Goal: Transaction & Acquisition: Purchase product/service

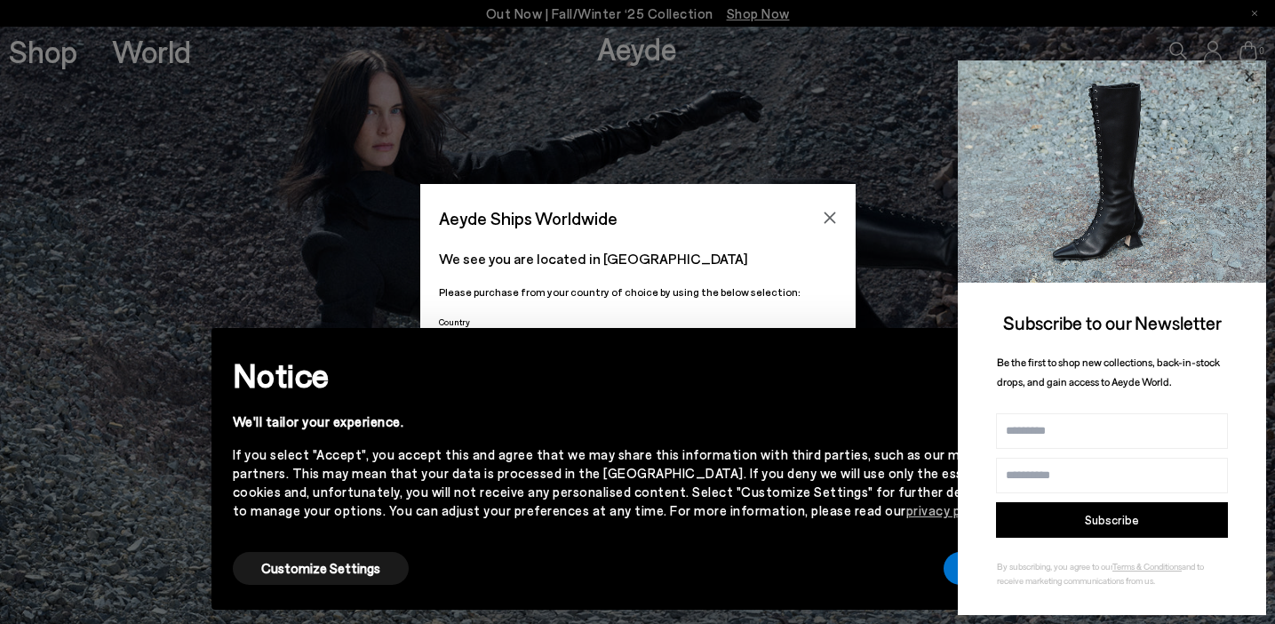
click at [908, 75] on icon at bounding box center [1249, 77] width 23 height 23
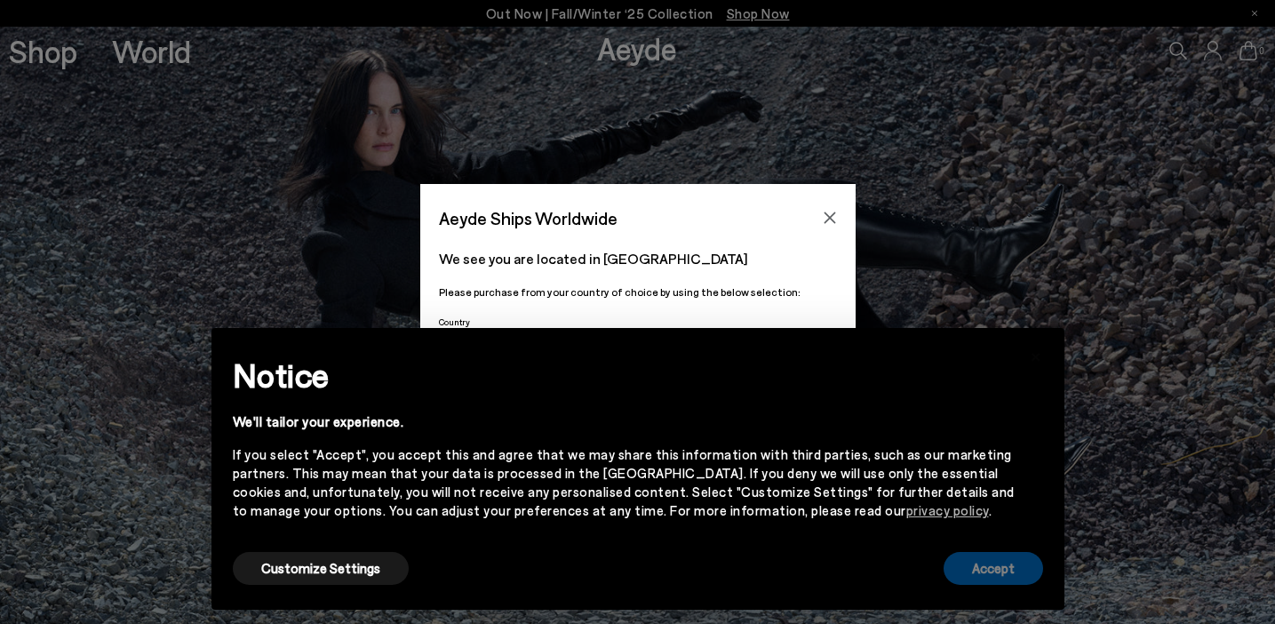
click at [908, 572] on button "Accept" at bounding box center [994, 568] width 100 height 33
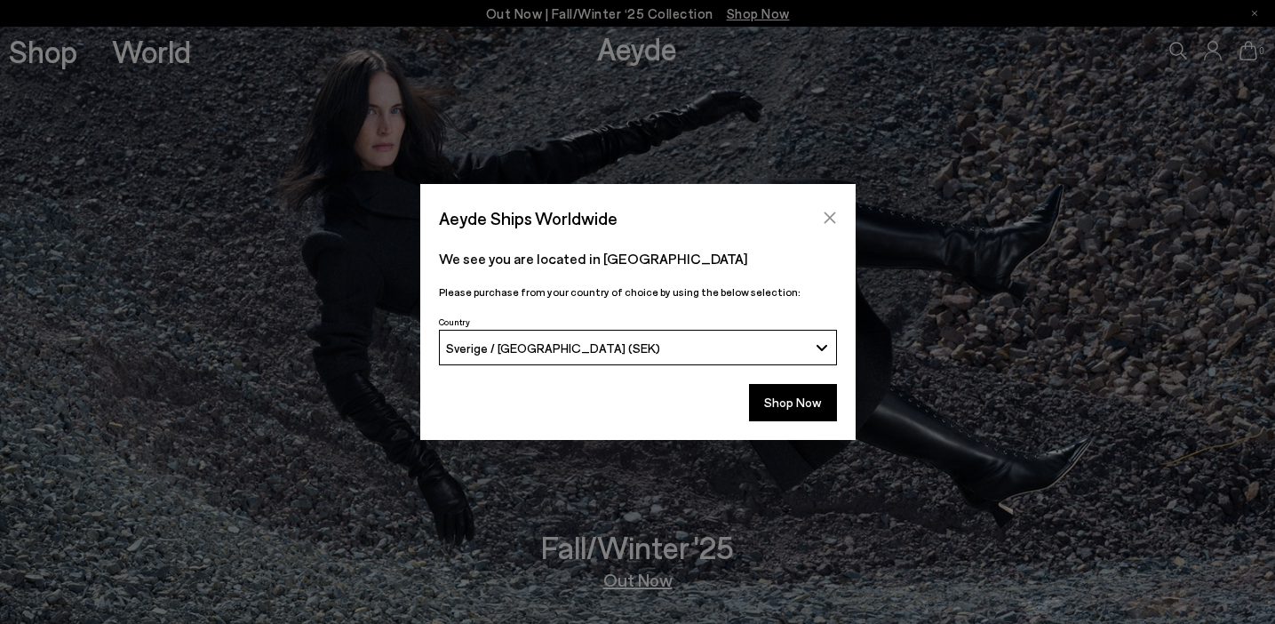
click at [828, 217] on icon "Close" at bounding box center [830, 218] width 12 height 12
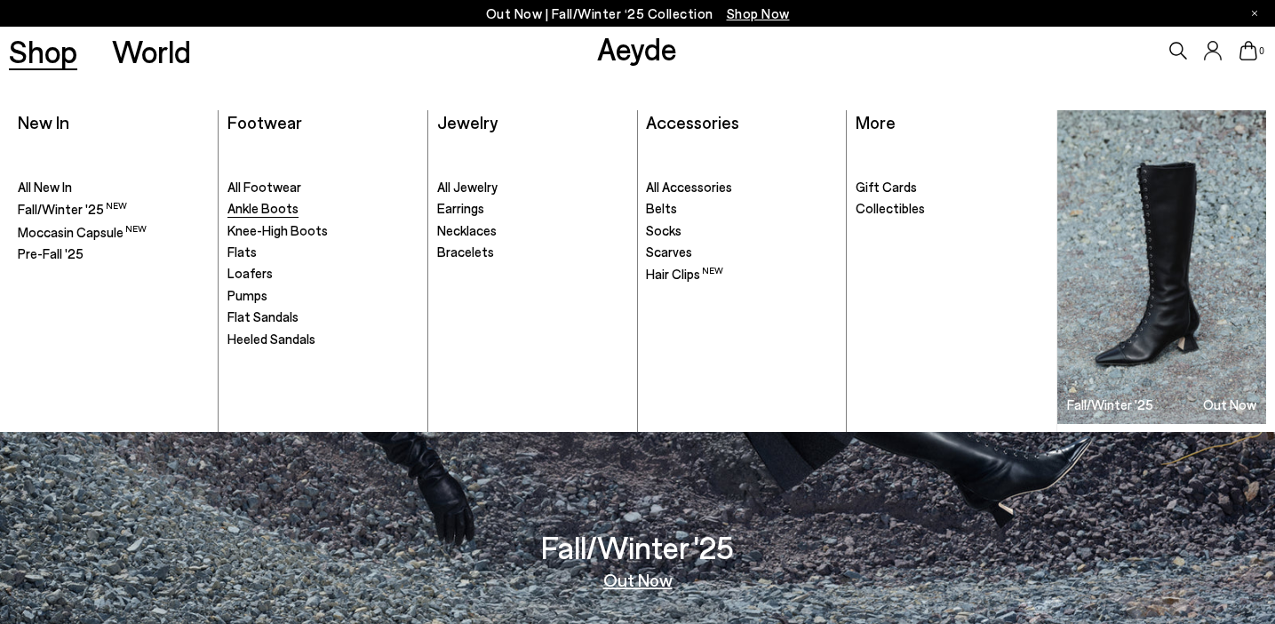
click at [270, 211] on span "Ankle Boots" at bounding box center [262, 208] width 71 height 16
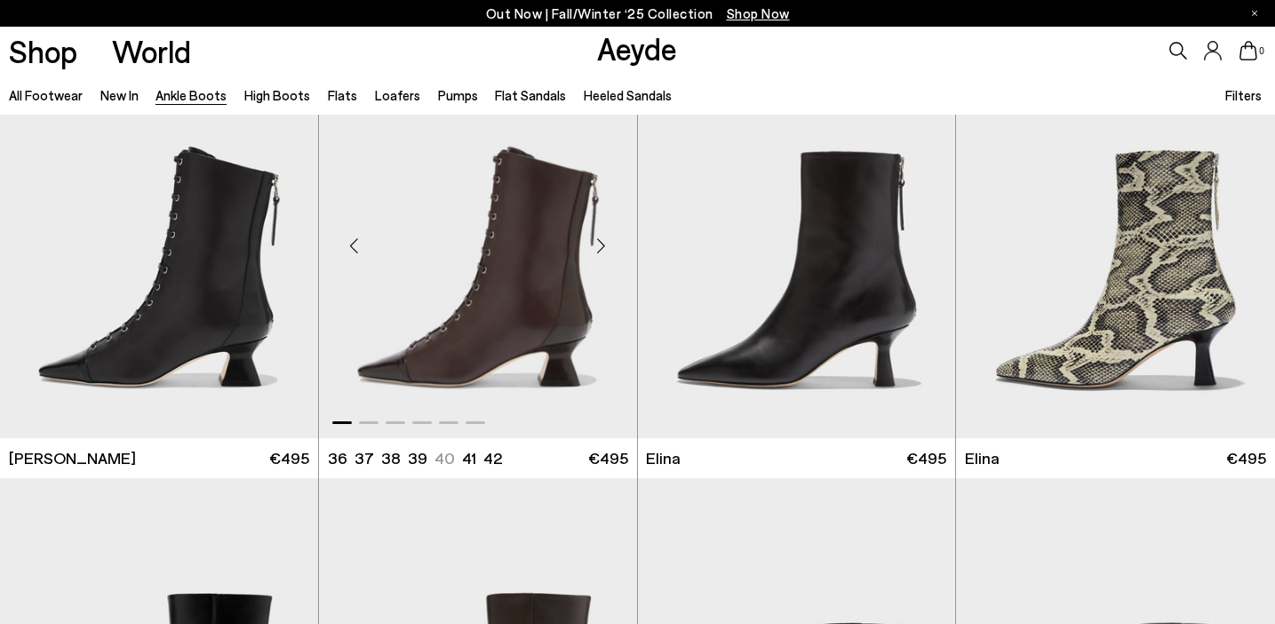
scroll to position [76, 0]
click at [854, 279] on img "1 / 6" at bounding box center [797, 238] width 318 height 400
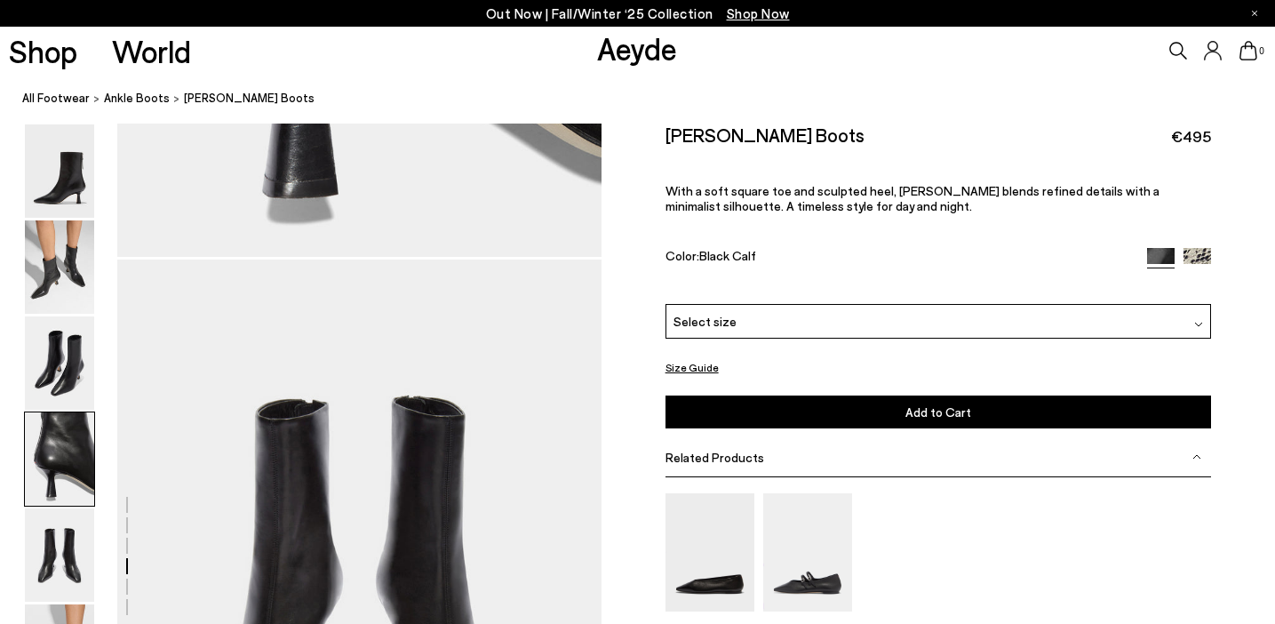
scroll to position [2342, 0]
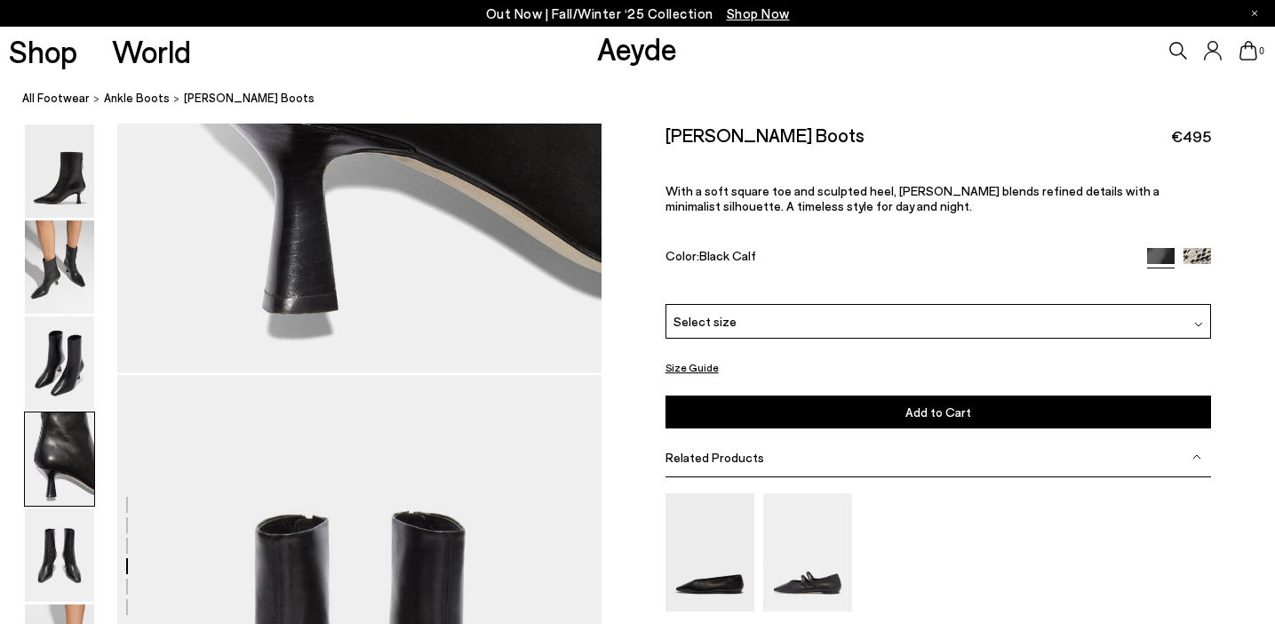
click at [721, 467] on div "Related Products" at bounding box center [939, 457] width 547 height 40
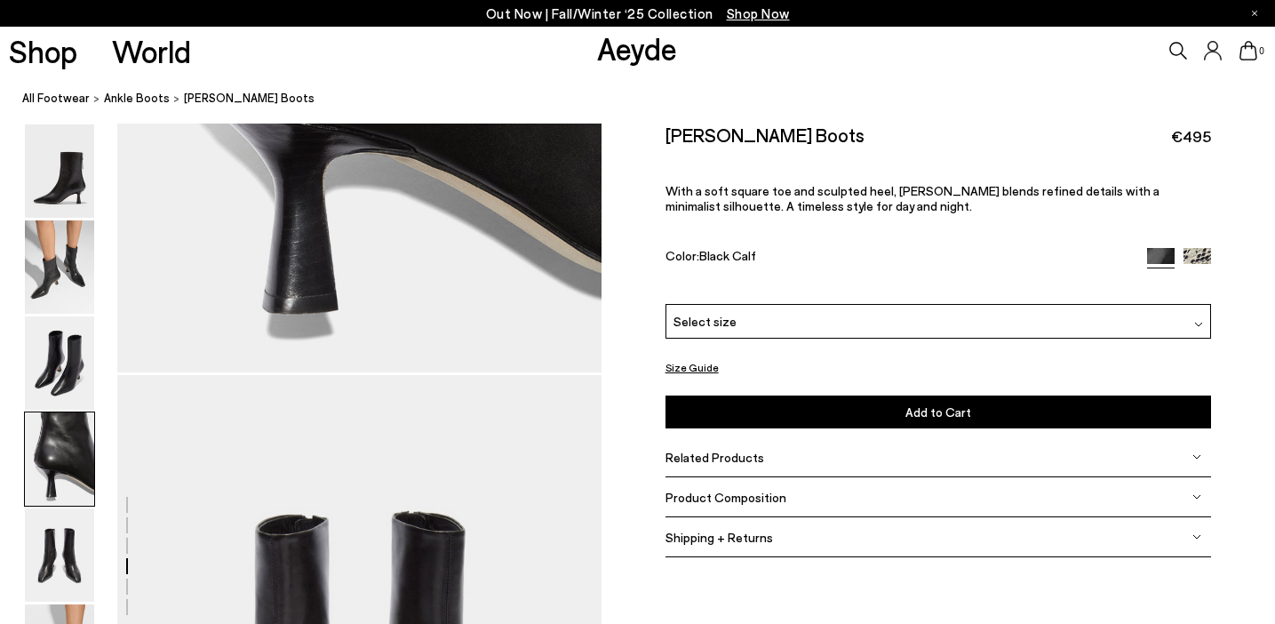
click at [721, 467] on div "Related Products" at bounding box center [939, 457] width 547 height 40
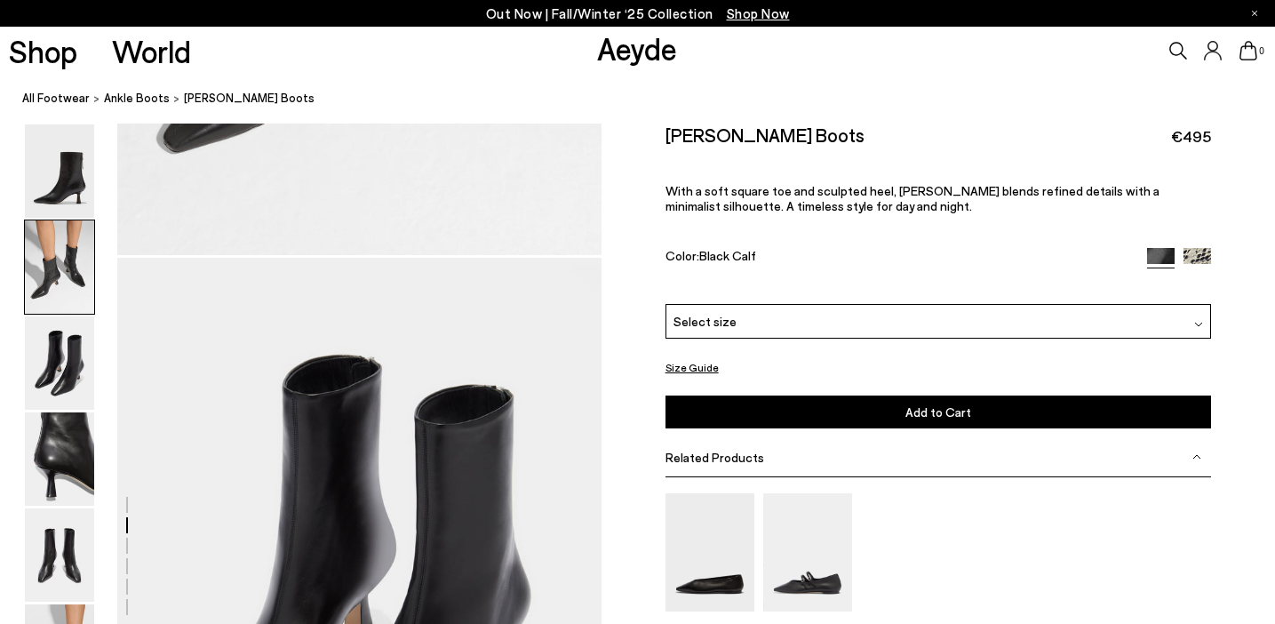
scroll to position [893, 0]
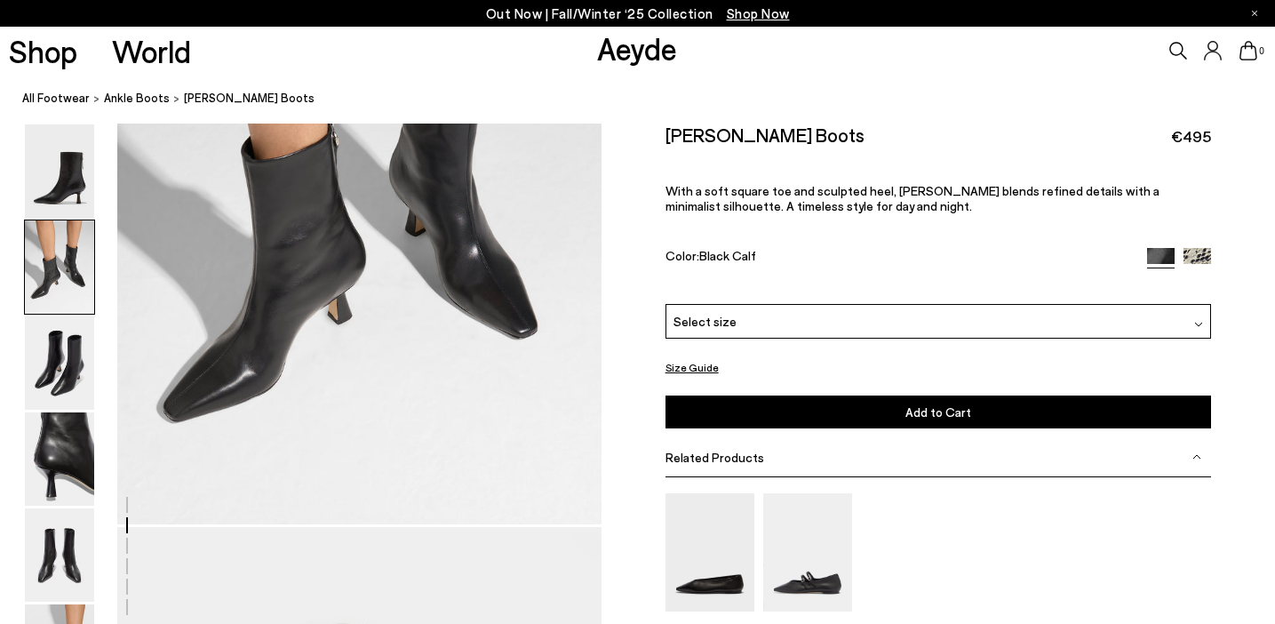
click at [754, 313] on div "Select size" at bounding box center [939, 321] width 547 height 35
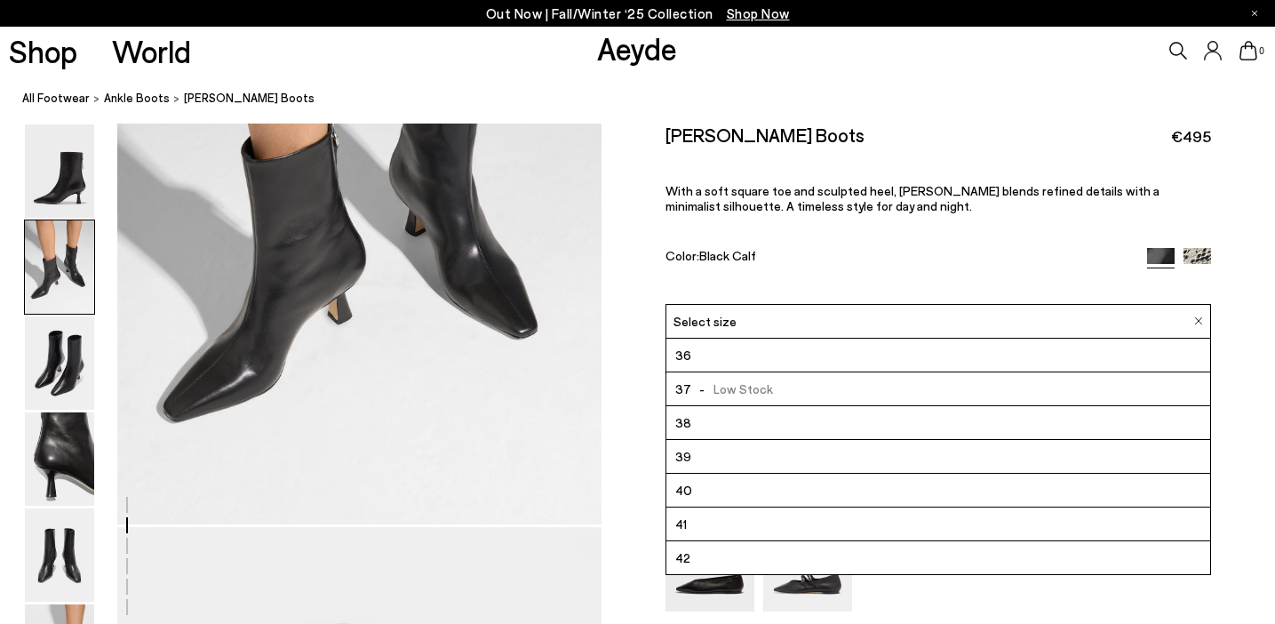
click at [754, 313] on div "Select size" at bounding box center [939, 321] width 547 height 35
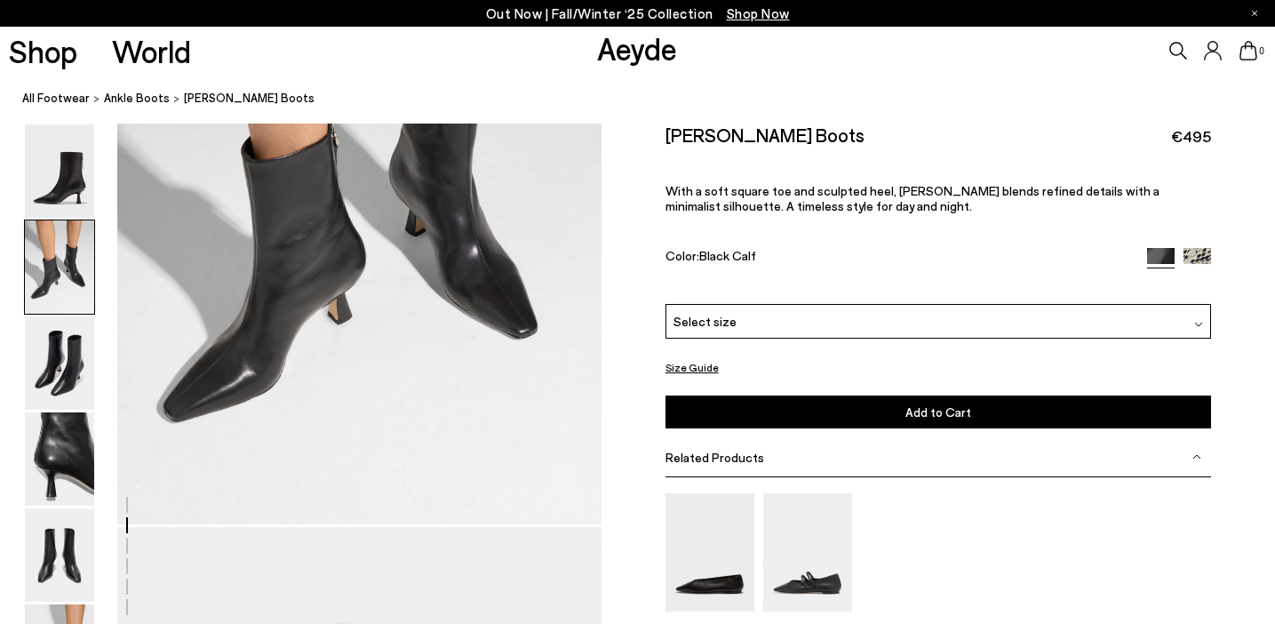
click at [743, 474] on div "Related Products" at bounding box center [939, 457] width 547 height 40
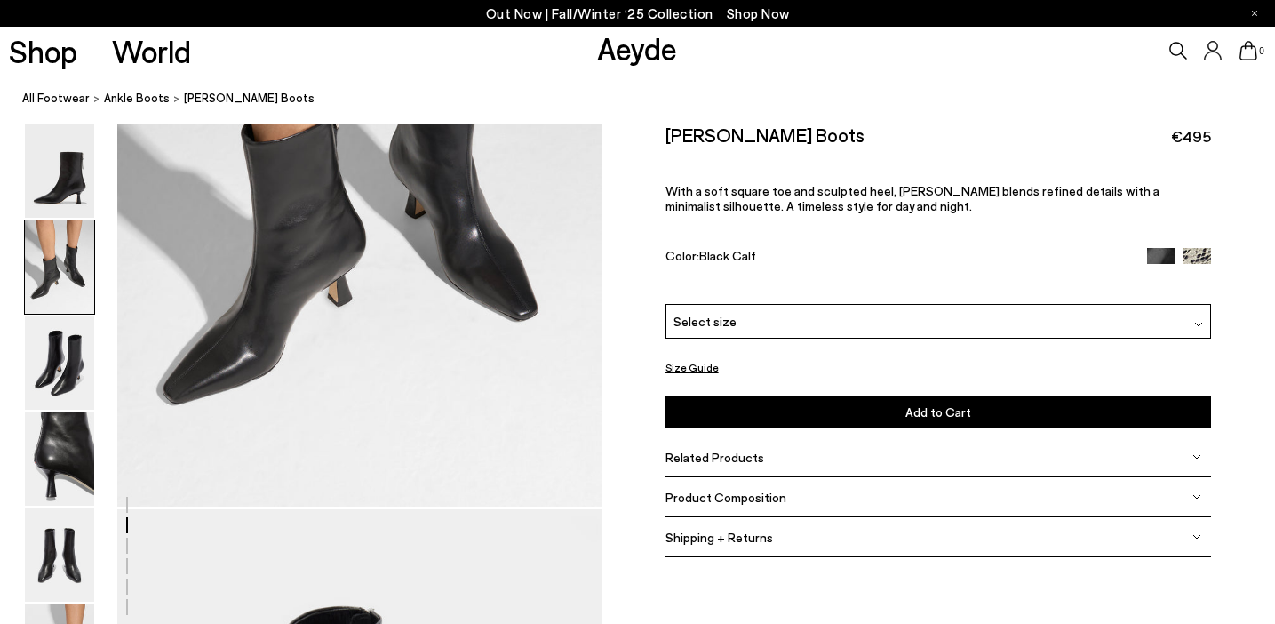
scroll to position [915, 0]
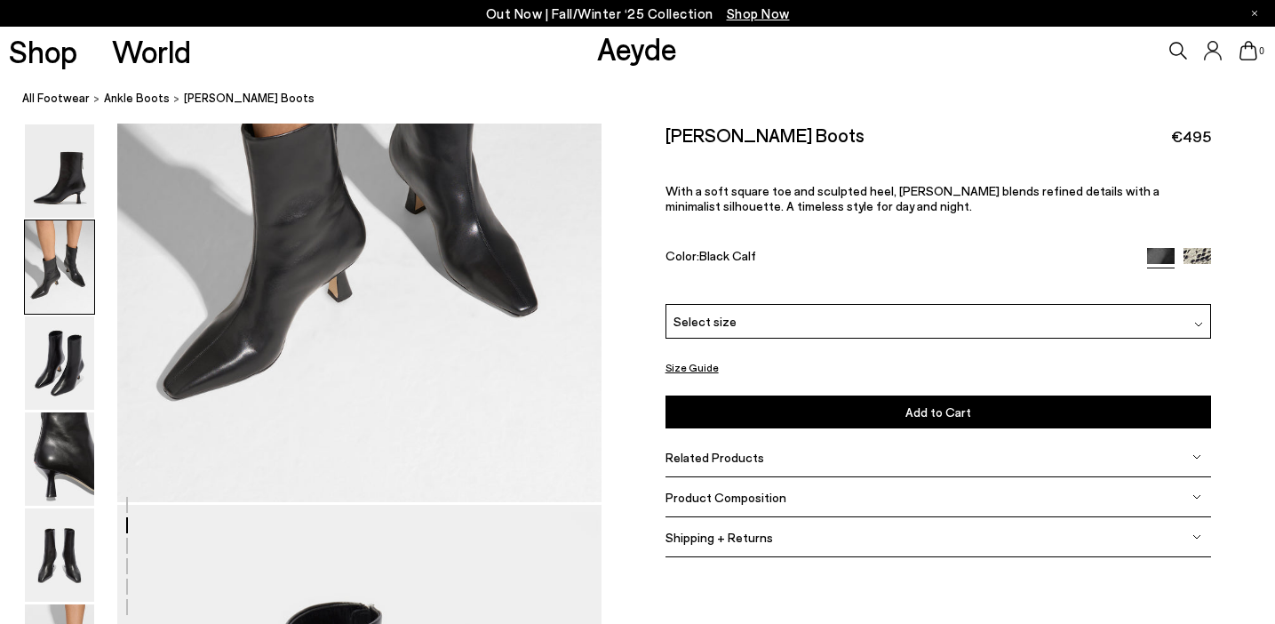
click at [743, 499] on span "Product Composition" at bounding box center [726, 497] width 121 height 15
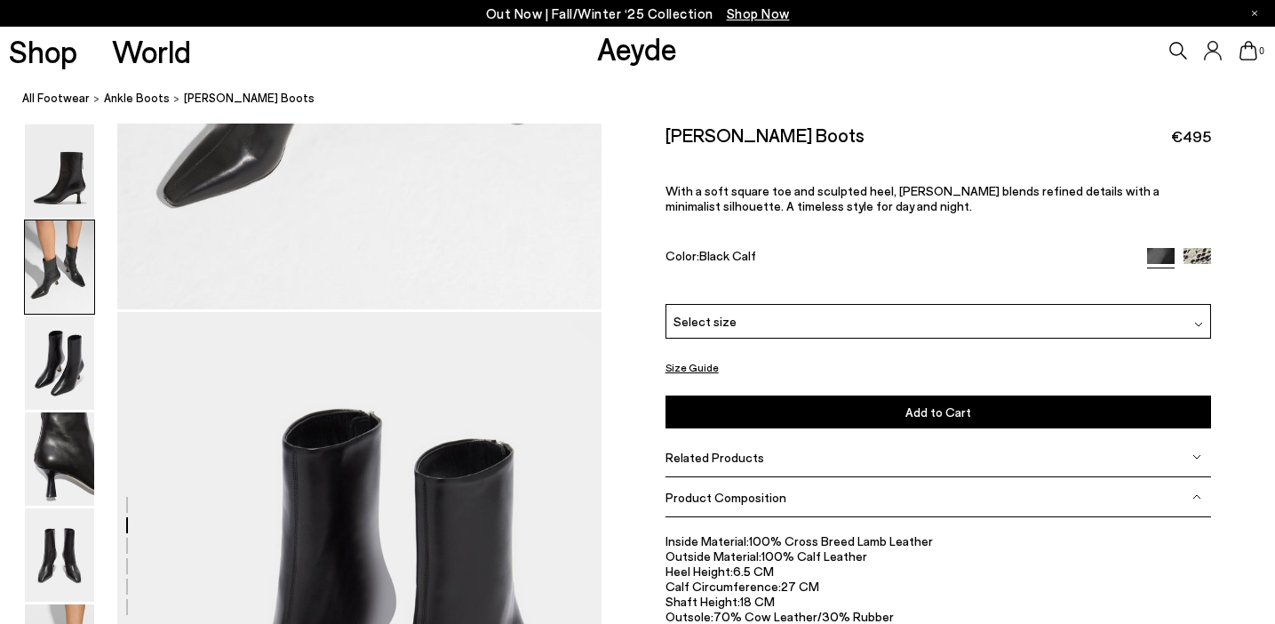
scroll to position [1111, 0]
